Goal: Transaction & Acquisition: Purchase product/service

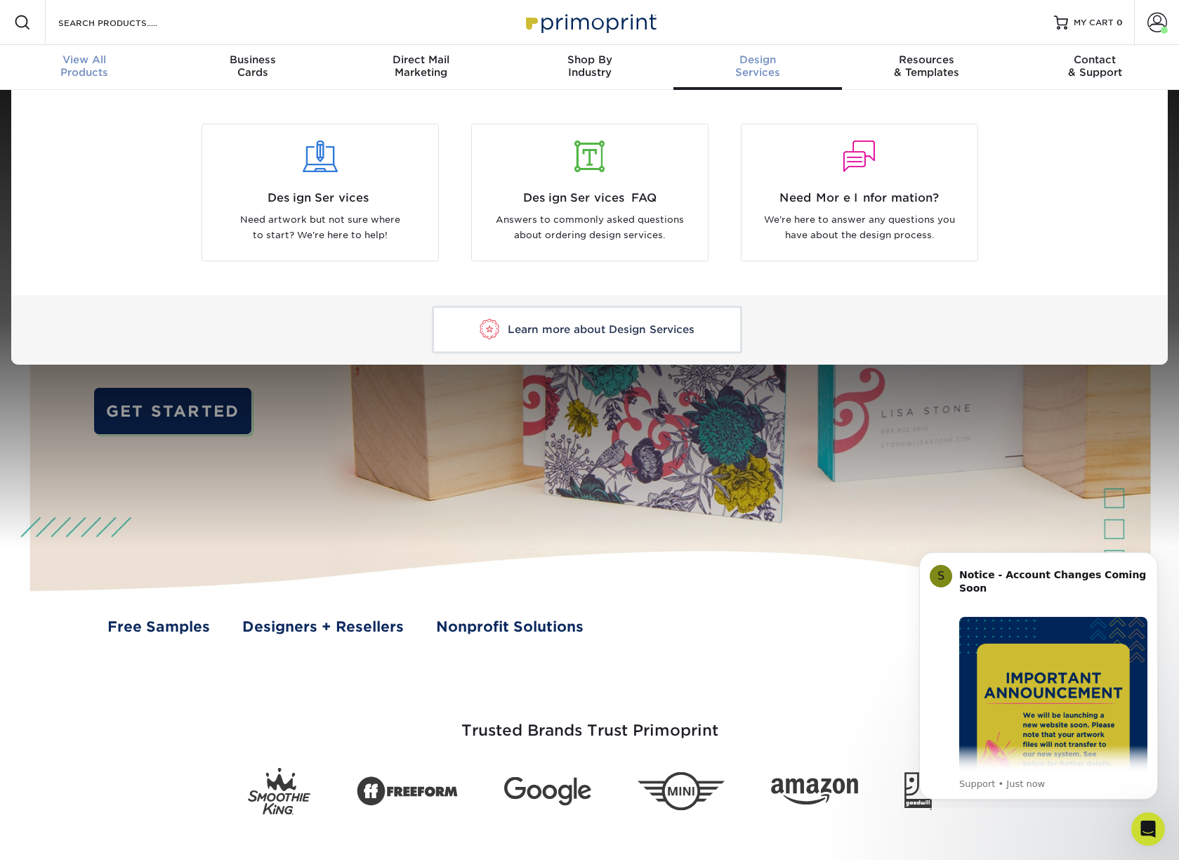
click at [75, 65] on span "View All" at bounding box center [84, 59] width 169 height 13
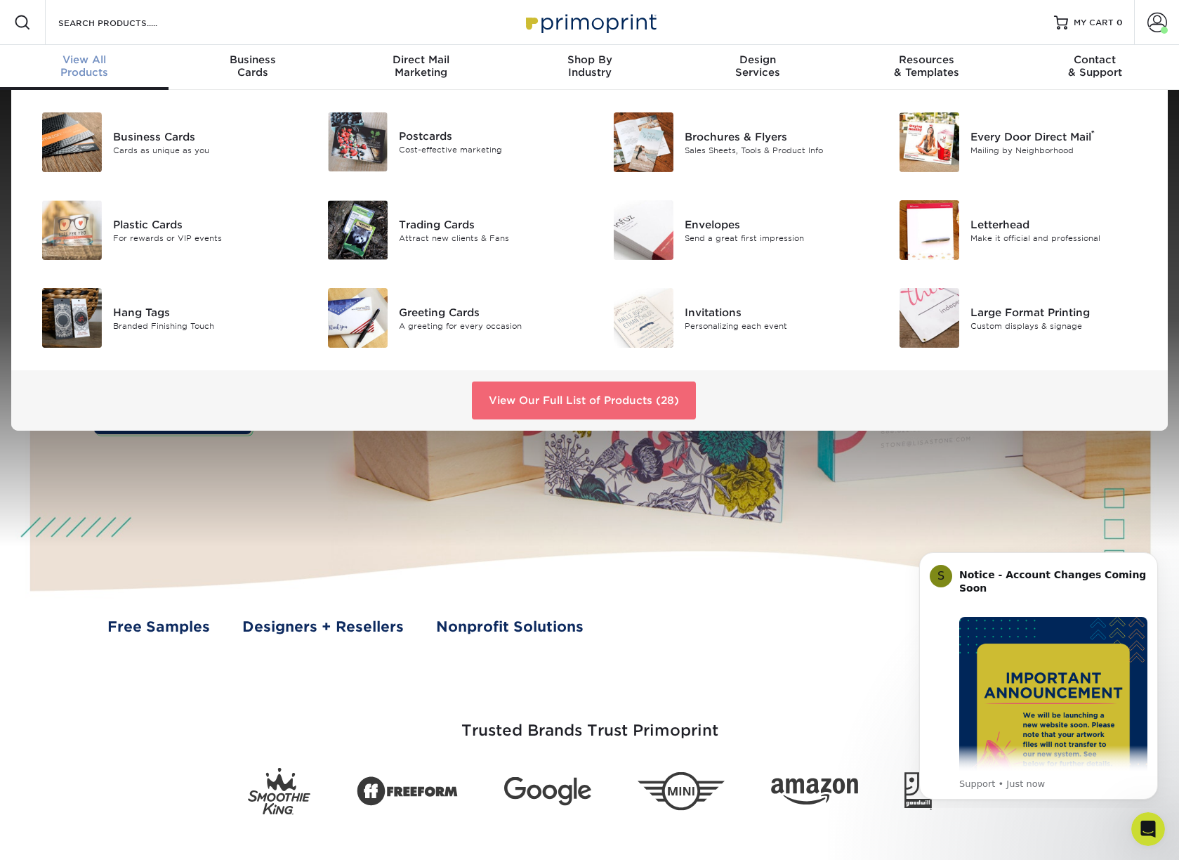
click at [576, 412] on link "View Our Full List of Products (28)" at bounding box center [584, 400] width 224 height 38
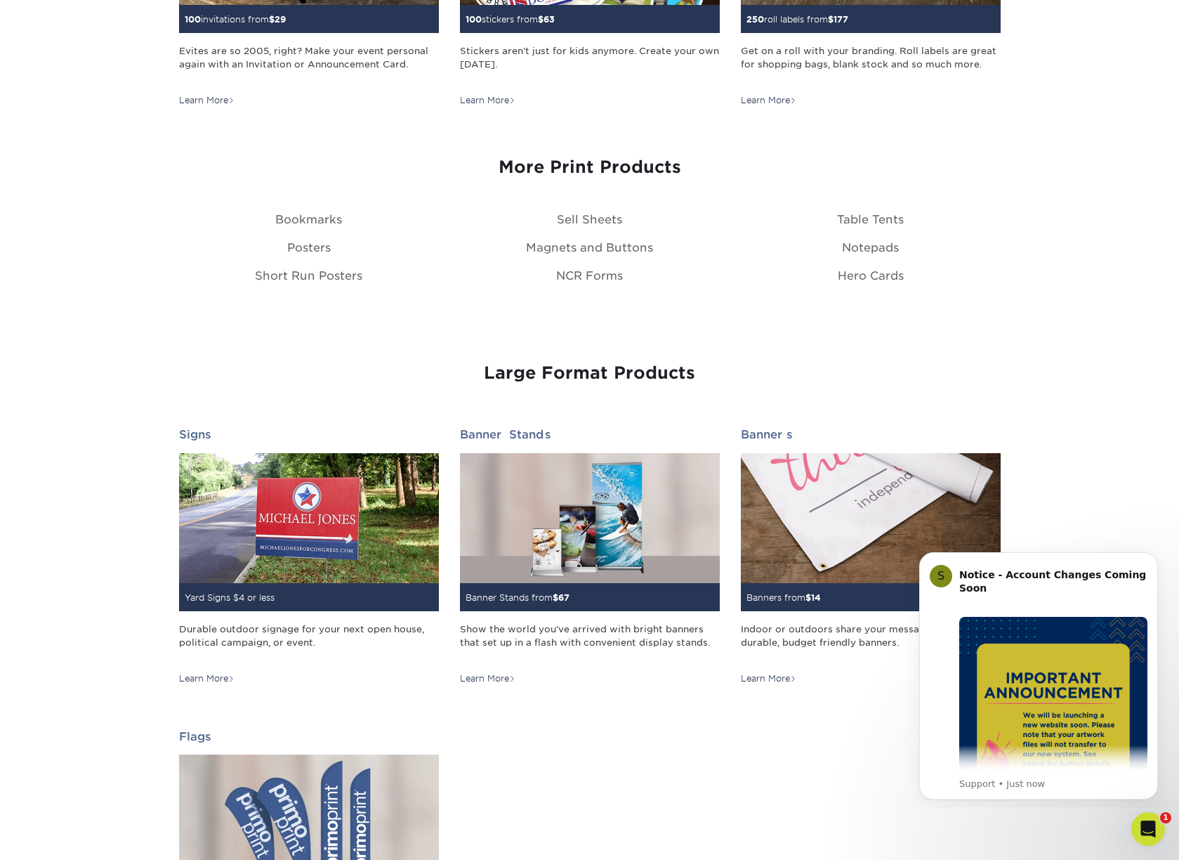
scroll to position [1606, 0]
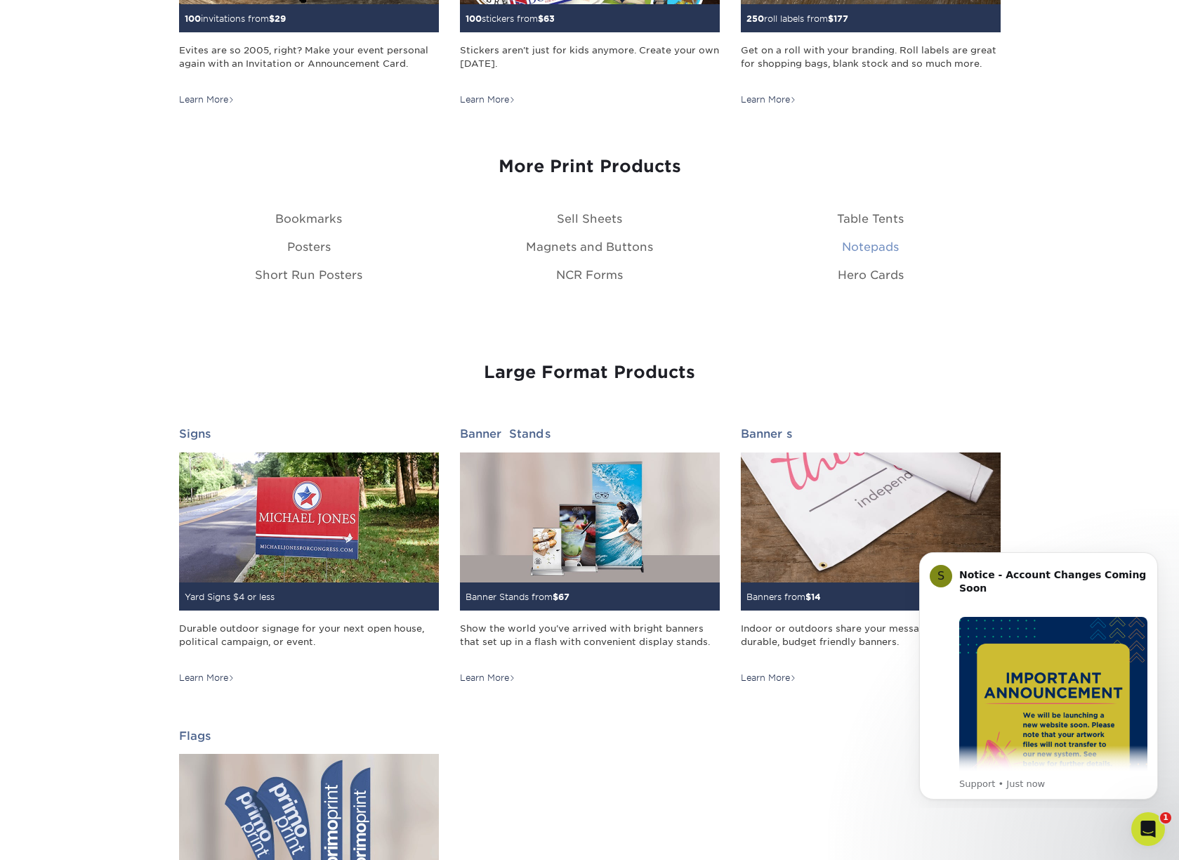
click at [855, 245] on link "Notepads" at bounding box center [870, 246] width 57 height 13
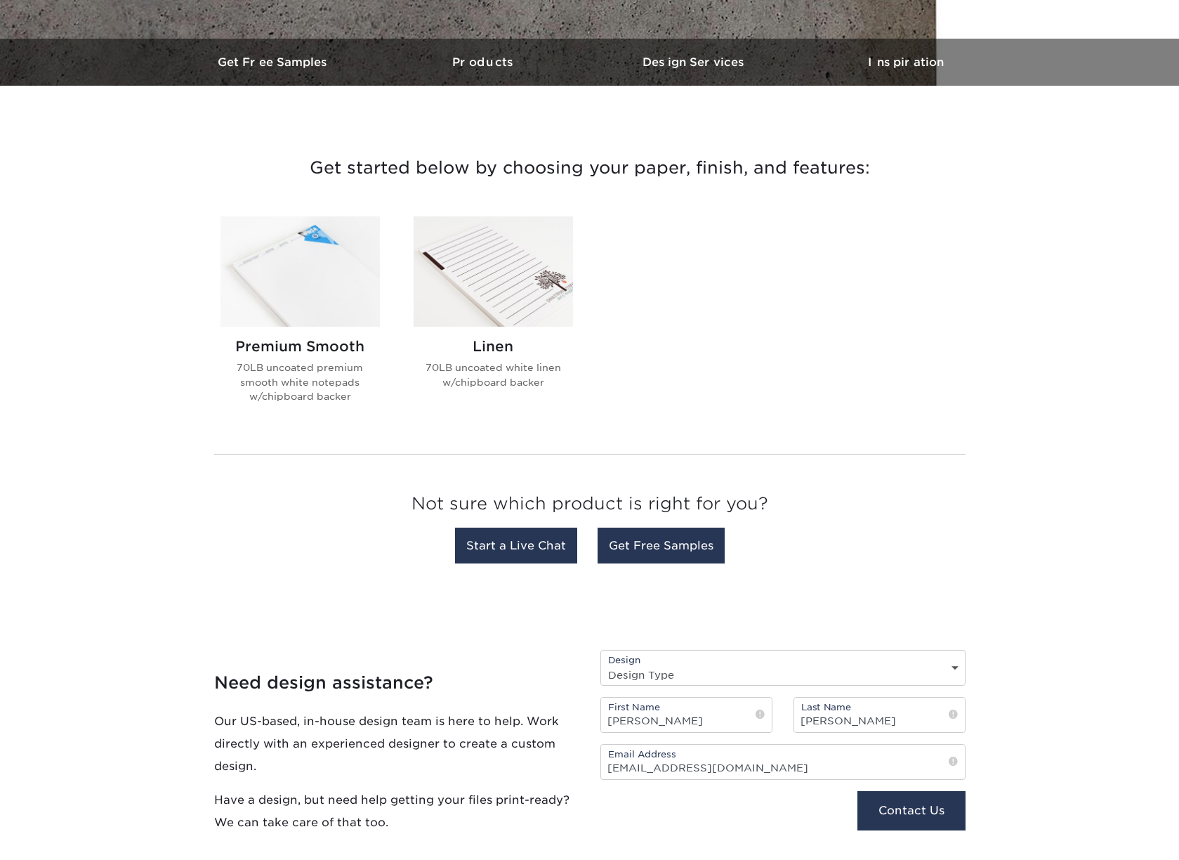
scroll to position [415, 0]
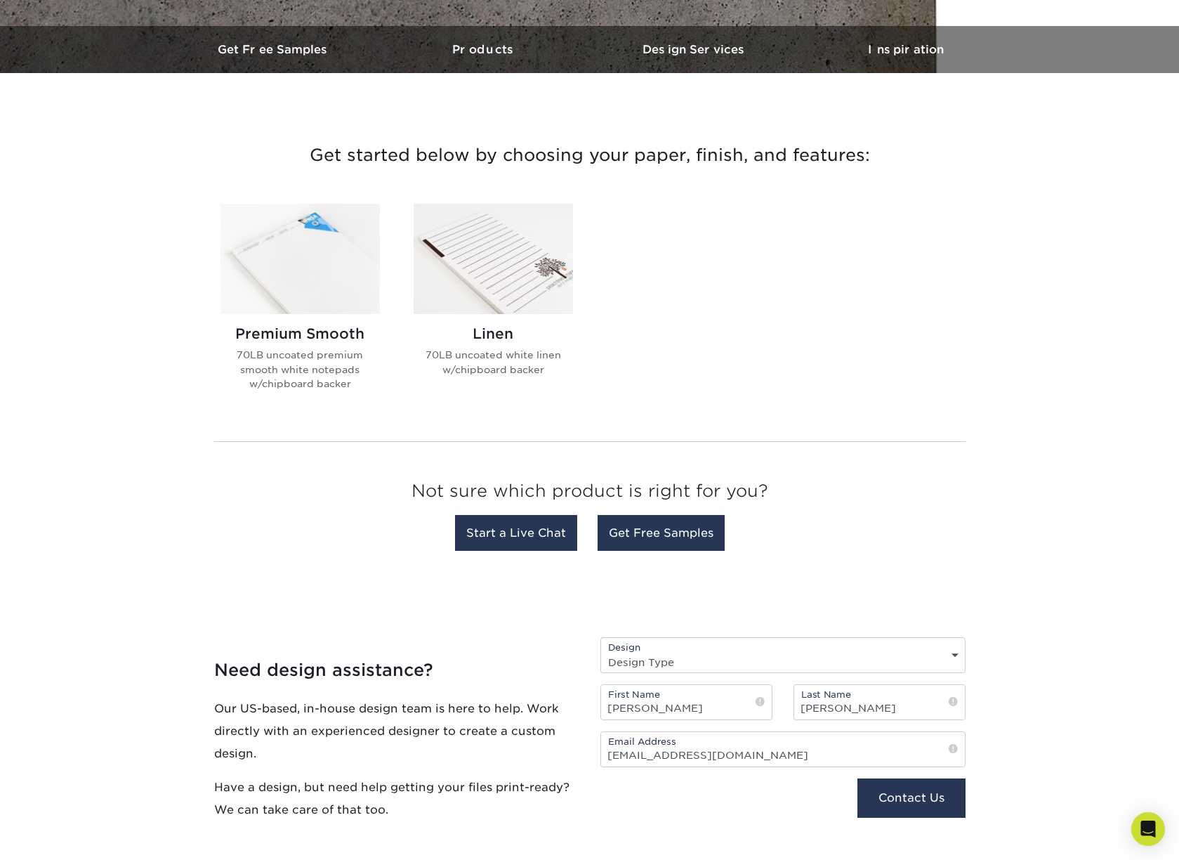
click at [334, 284] on img at bounding box center [300, 259] width 159 height 110
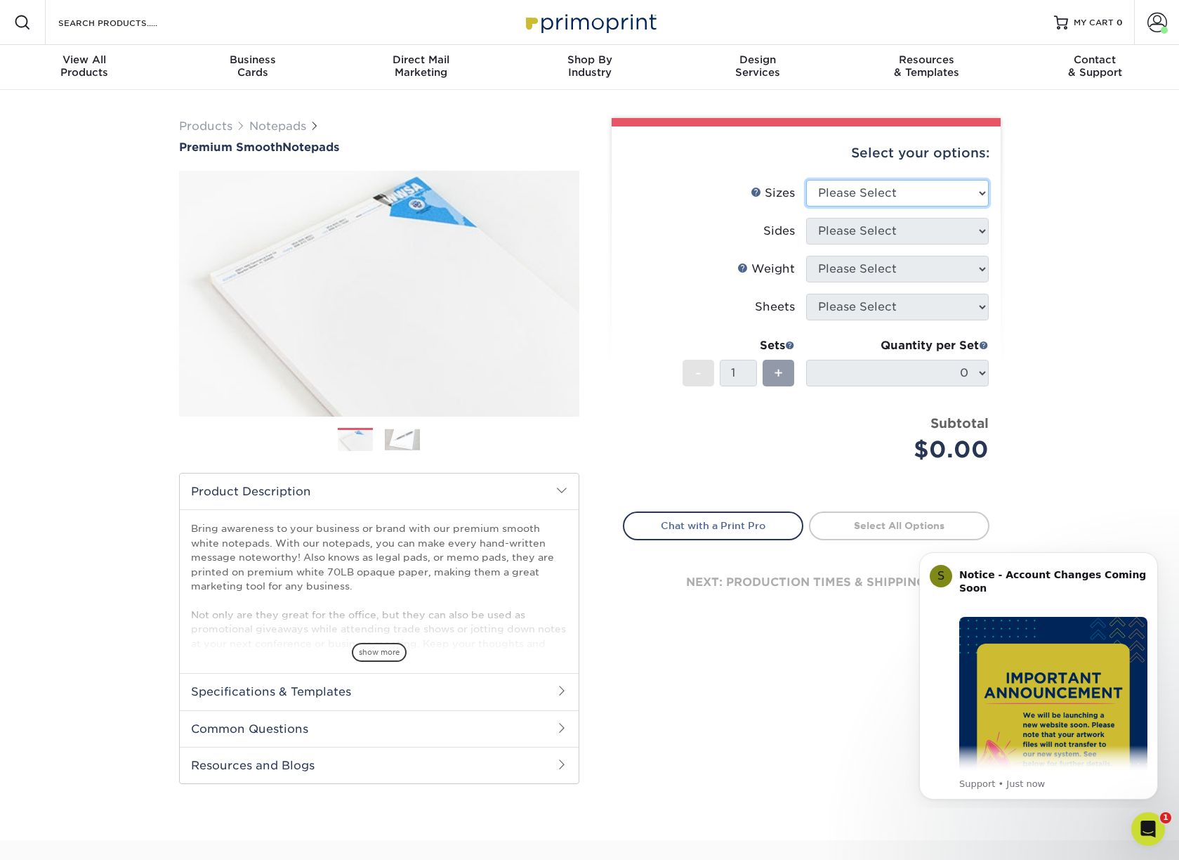
select select "4.00x6.00"
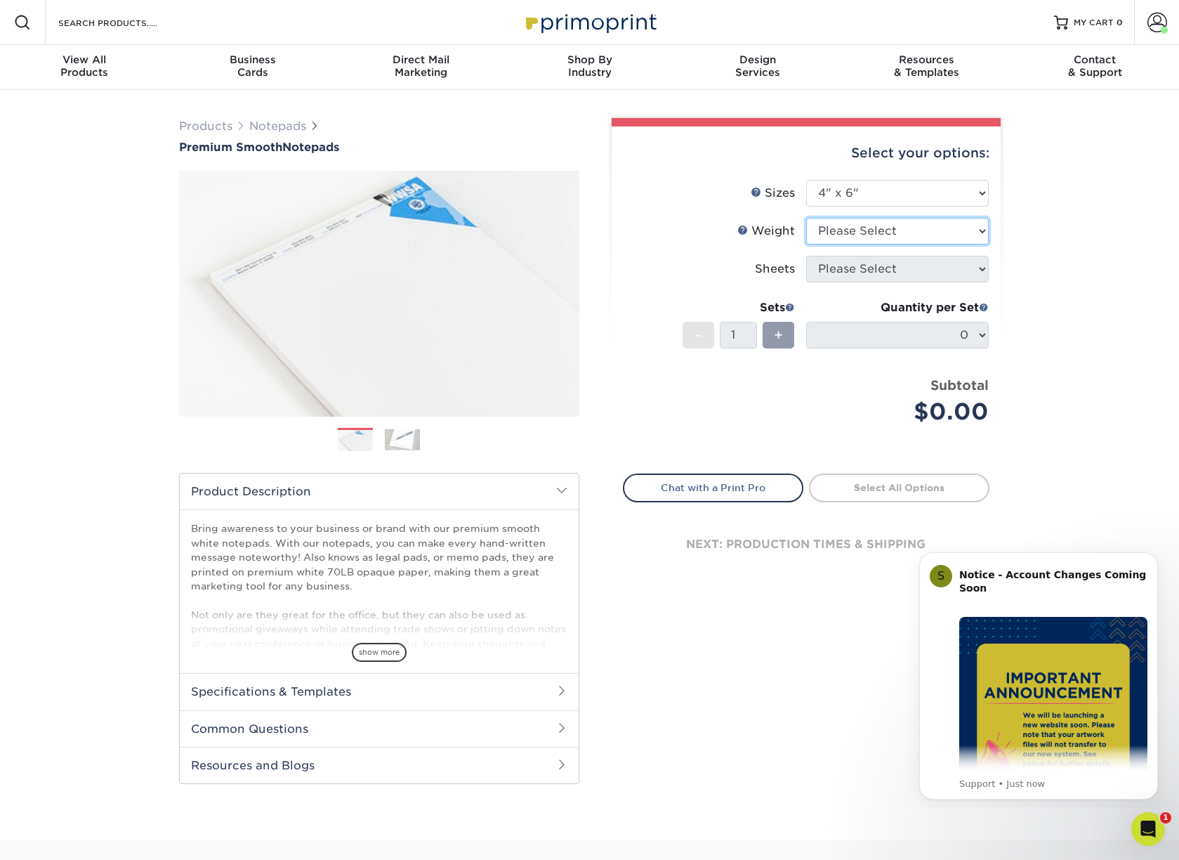
select select "70LB"
select select "50"
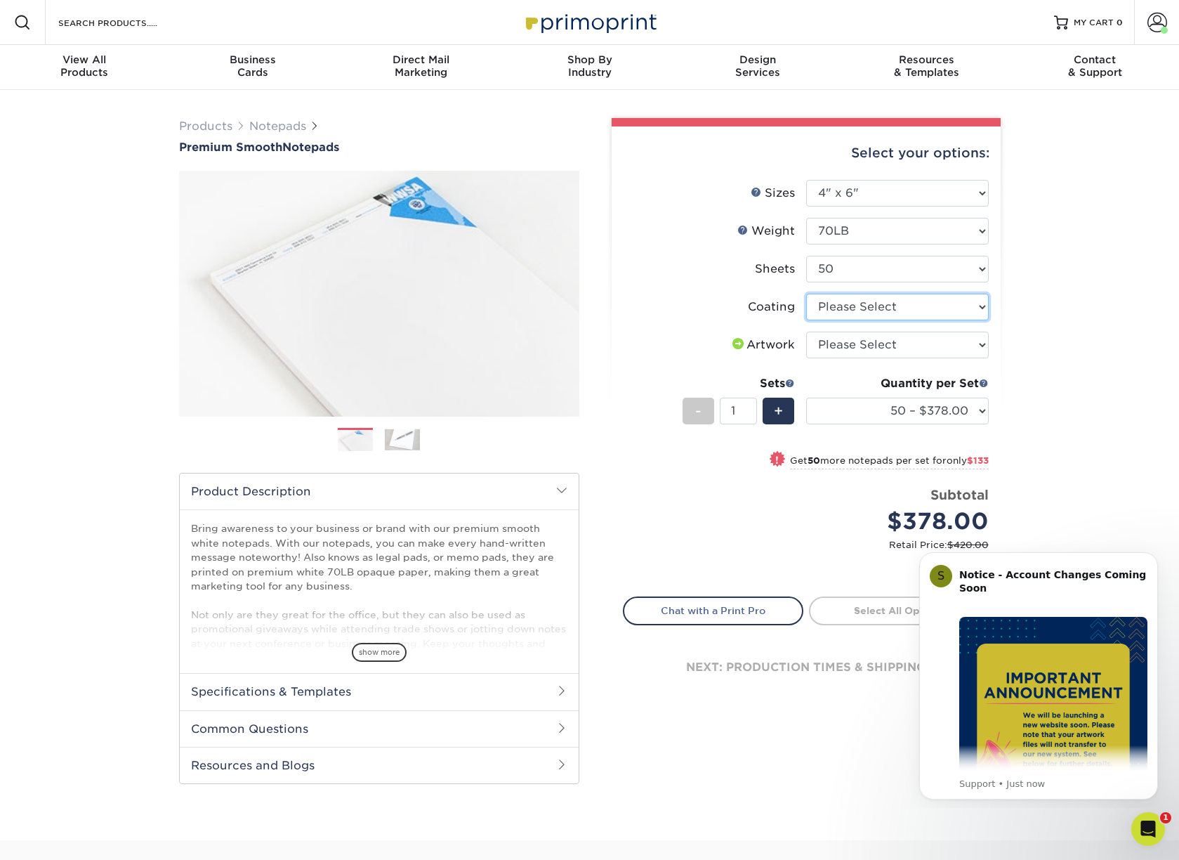
select select "3e7618de-abca-4bda-9f97-8b9129e913d8"
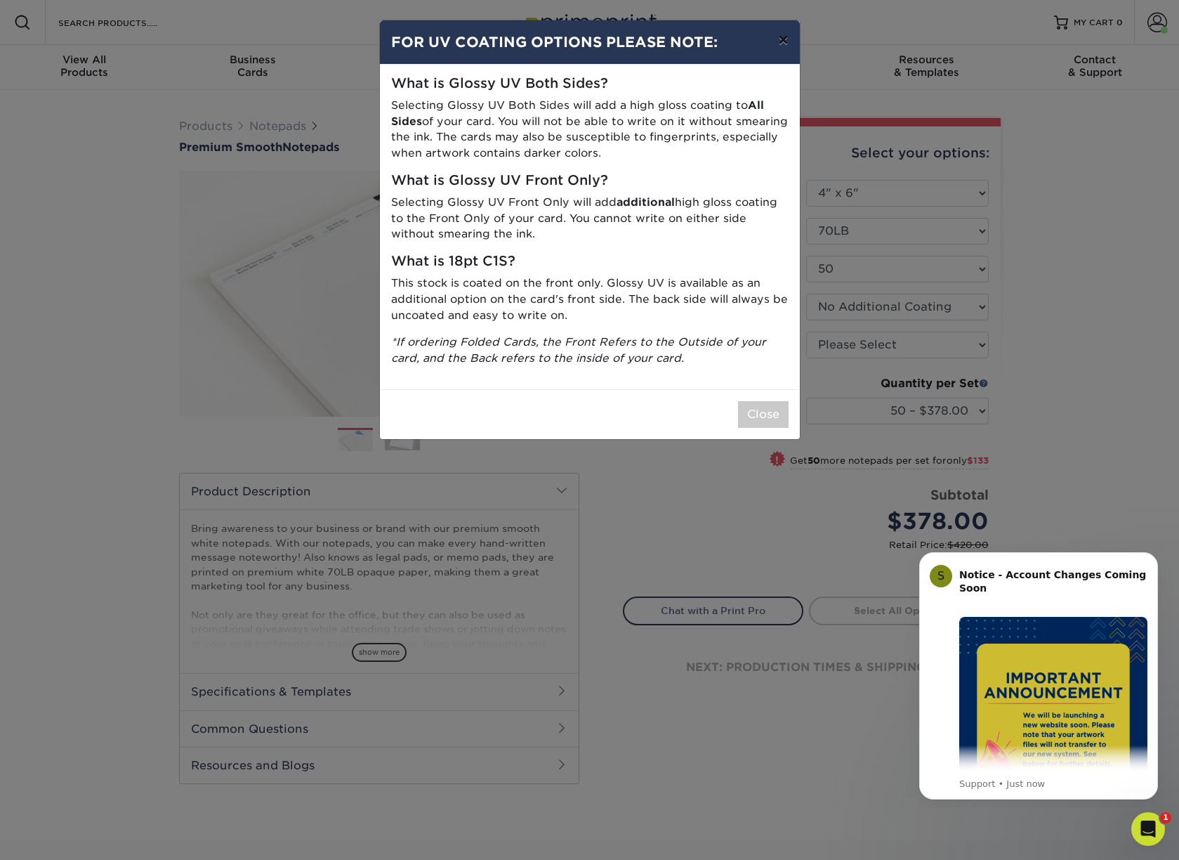
click at [783, 41] on button "×" at bounding box center [783, 39] width 32 height 39
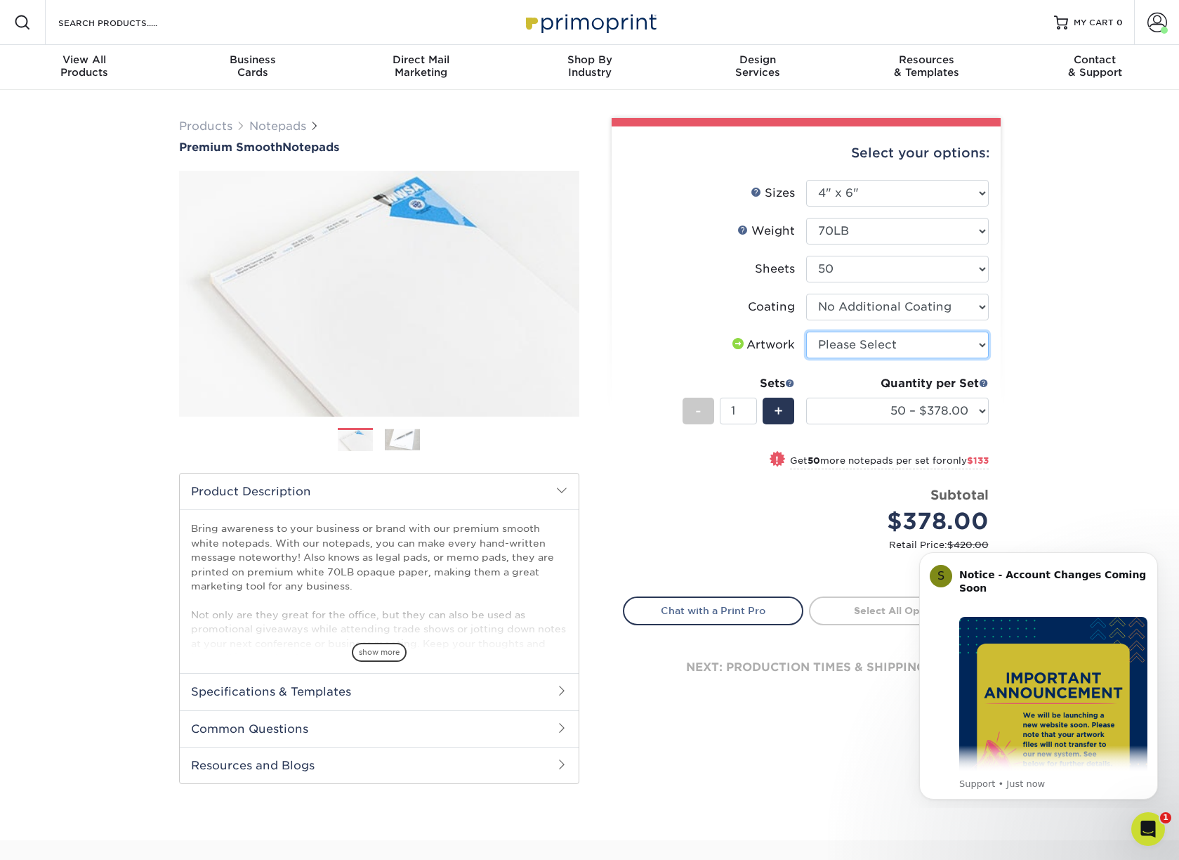
select select "upload"
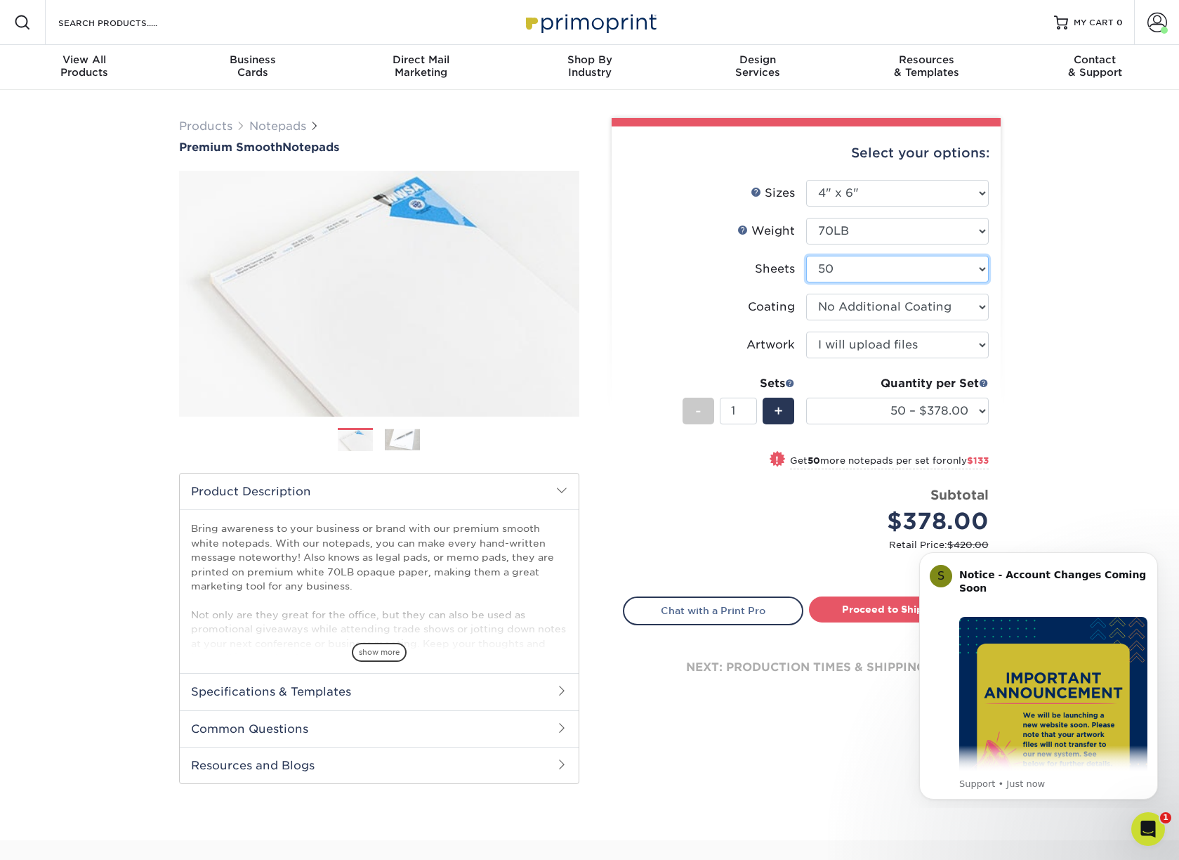
select select "25"
select select "-1"
select select "3e7618de-abca-4bda-9f97-8b9129e913d8"
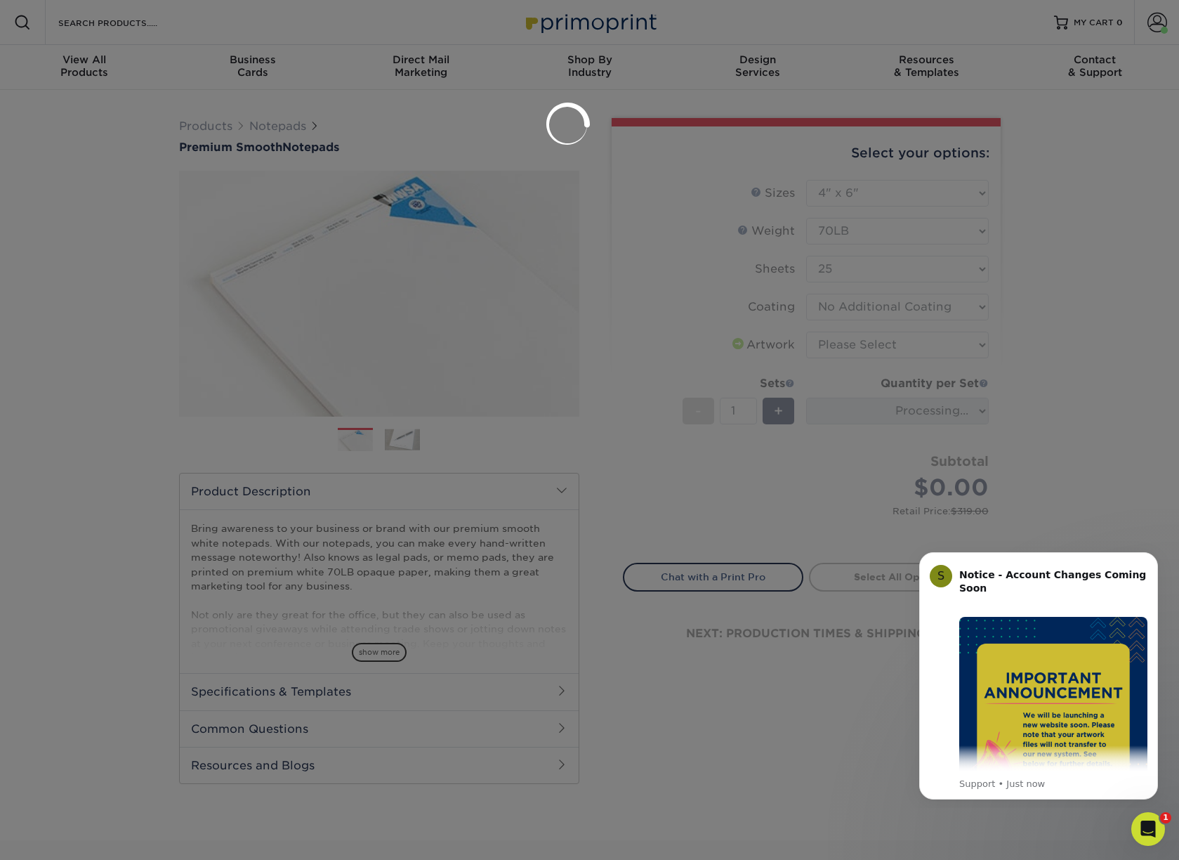
click at [866, 350] on div at bounding box center [589, 430] width 1179 height 860
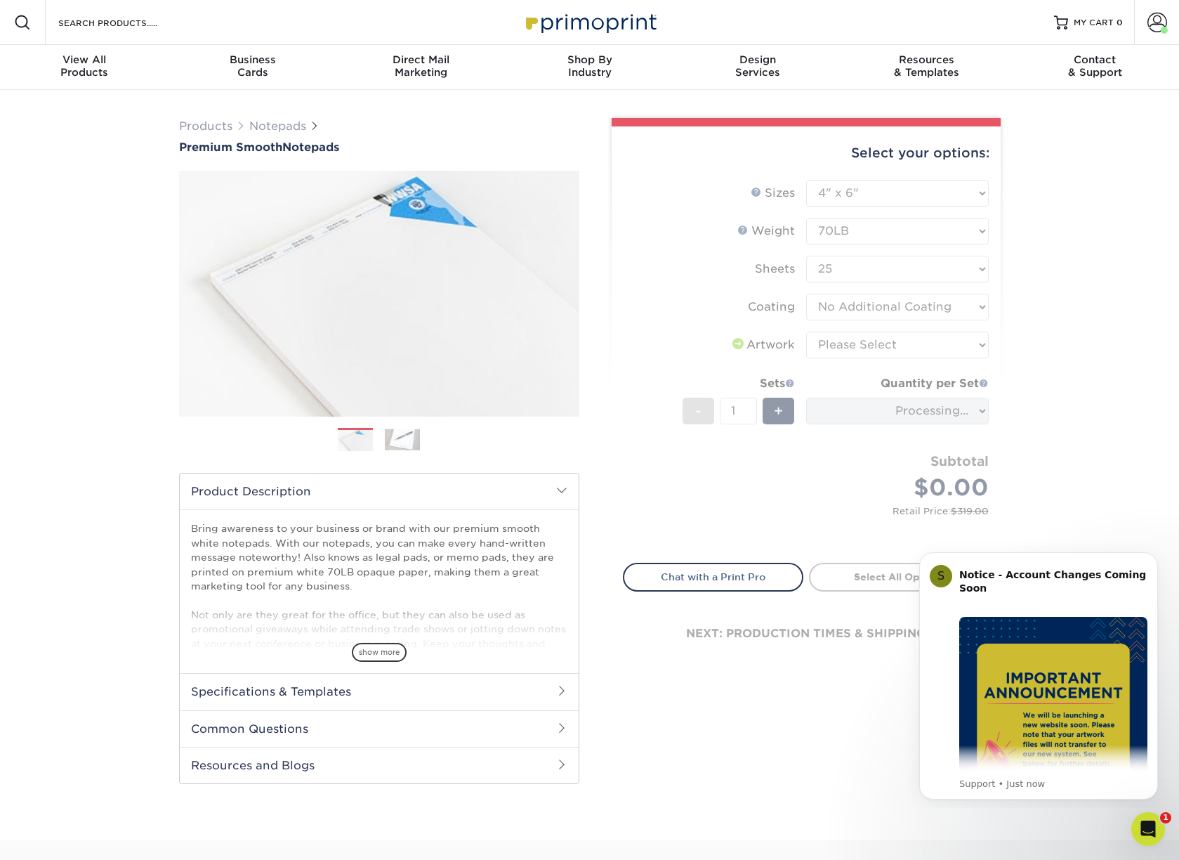
click at [829, 334] on form "Sizes Help Sizes Please Select 3.5" x 8.5" 4" x 6" 4.25" x 5.5" 5.5" x 8.5" 8.5…" at bounding box center [806, 363] width 367 height 367
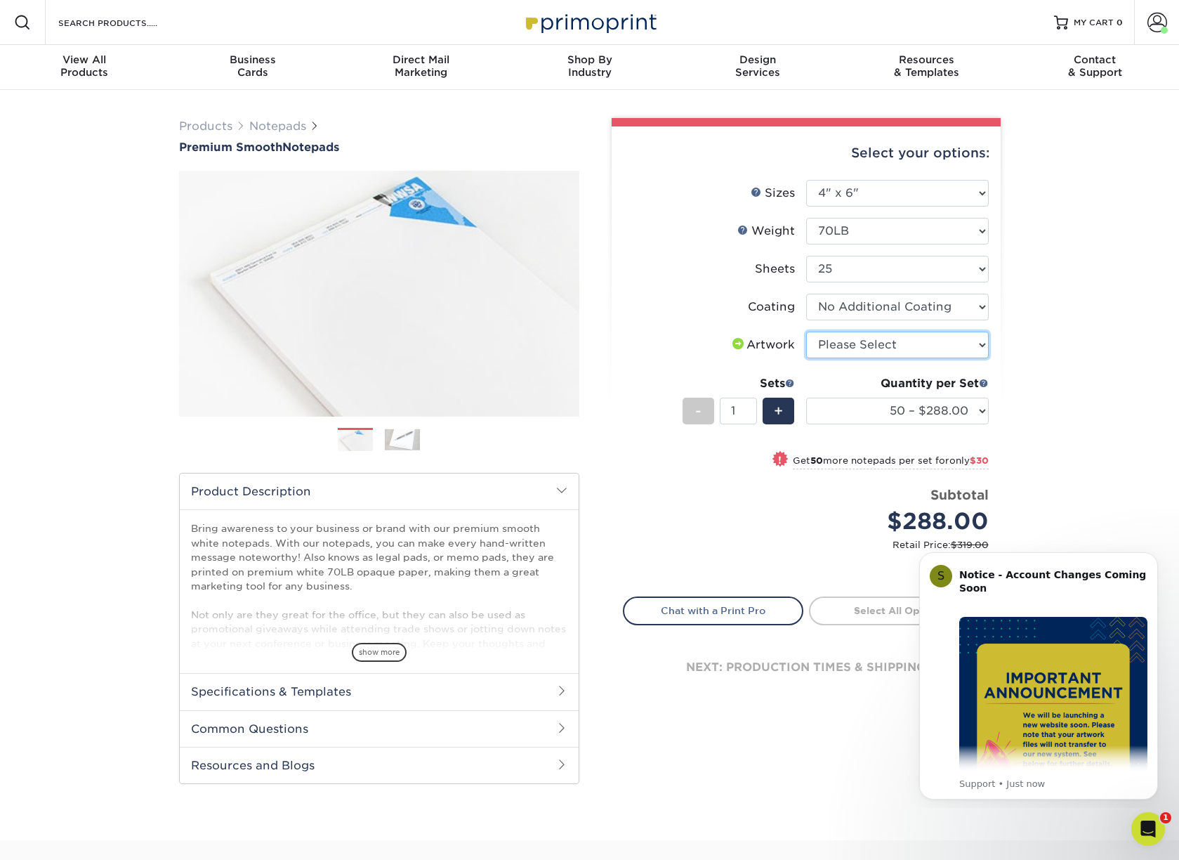
select select "upload"
